Goal: Transaction & Acquisition: Purchase product/service

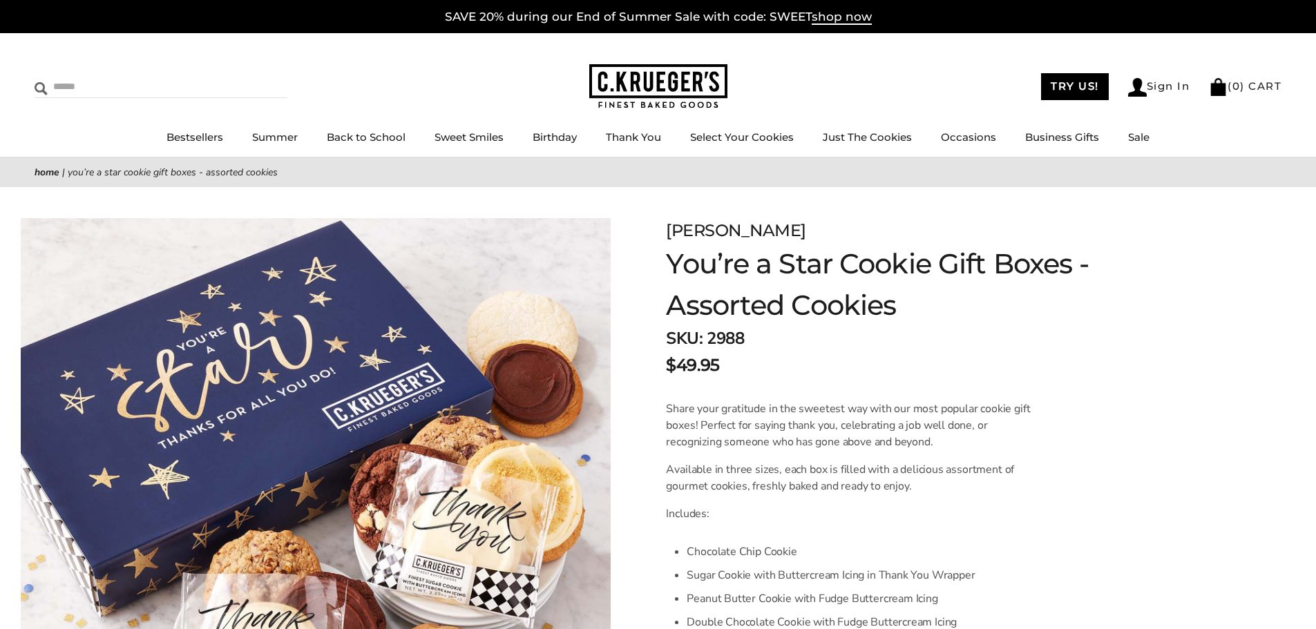
click at [79, 93] on input "Search" at bounding box center [117, 86] width 164 height 21
type input "***"
click at [250, 76] on input "******" at bounding box center [268, 85] width 37 height 19
